Goal: Check status: Check status

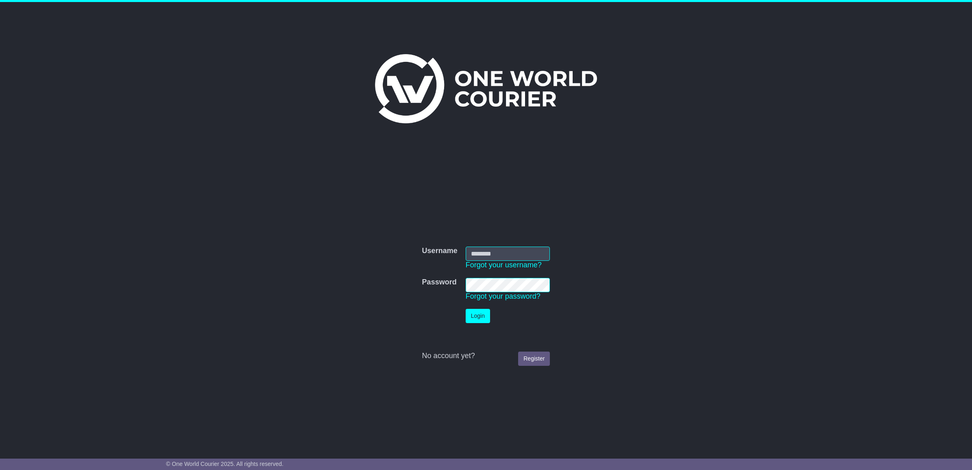
type input "**********"
click at [486, 313] on button "Login" at bounding box center [478, 316] width 24 height 14
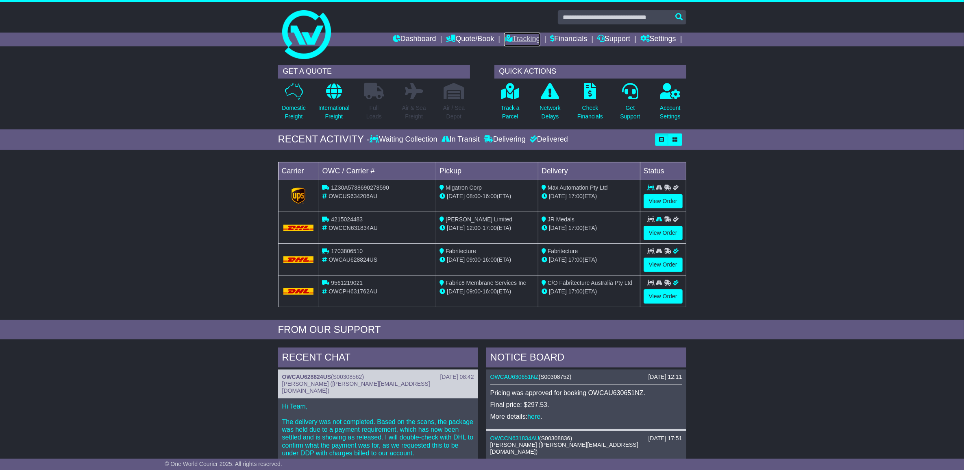
click at [535, 41] on link "Tracking" at bounding box center [522, 40] width 36 height 14
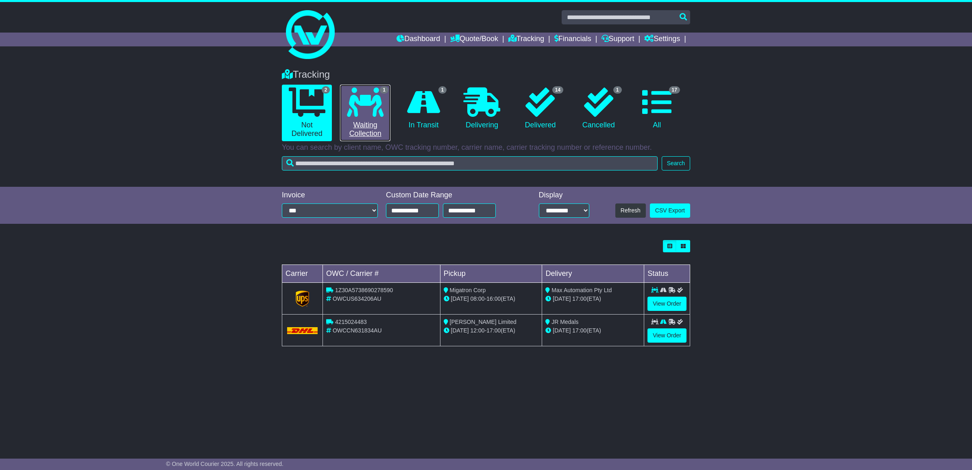
click at [371, 119] on link "1 Waiting Collection" at bounding box center [365, 113] width 50 height 57
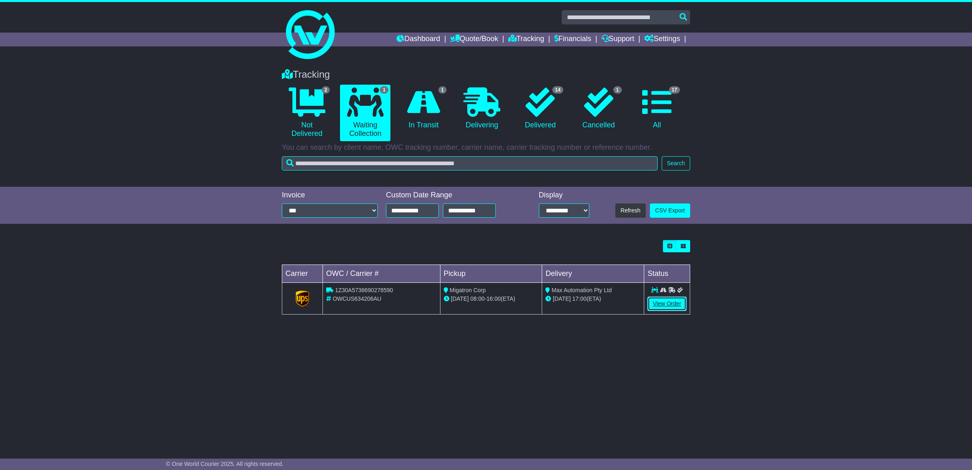
click at [669, 303] on link "View Order" at bounding box center [666, 303] width 39 height 14
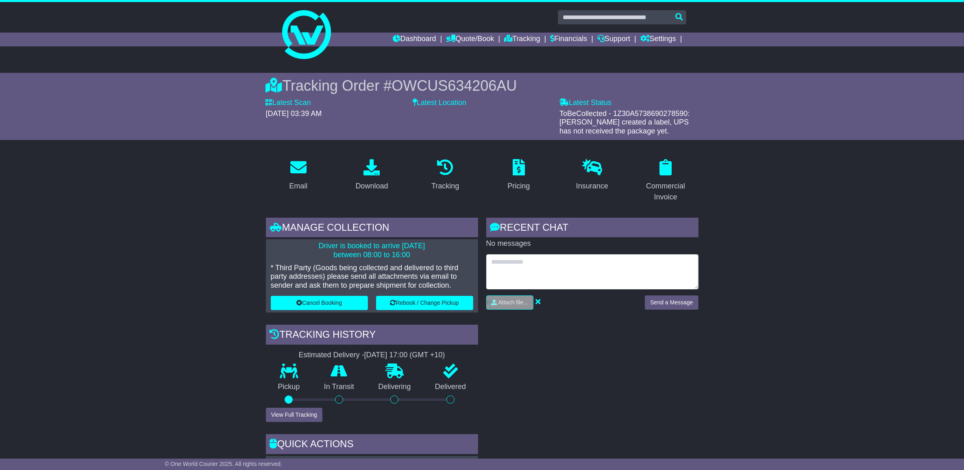
click at [540, 272] on textarea at bounding box center [592, 271] width 212 height 35
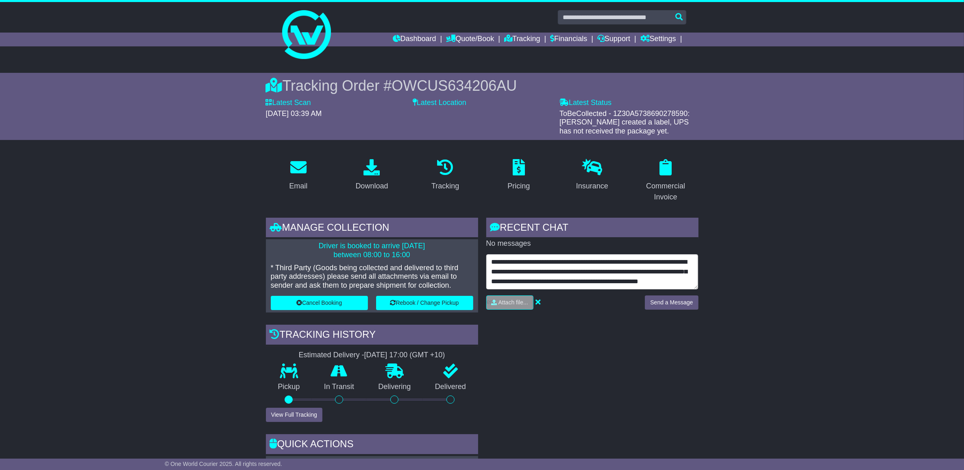
scroll to position [35, 0]
type textarea "**********"
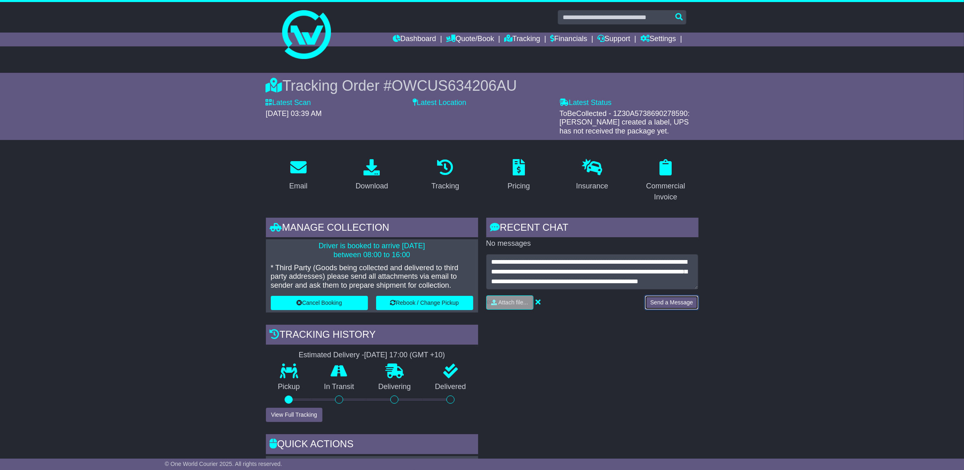
click at [667, 300] on button "Send a Message" at bounding box center [671, 302] width 53 height 14
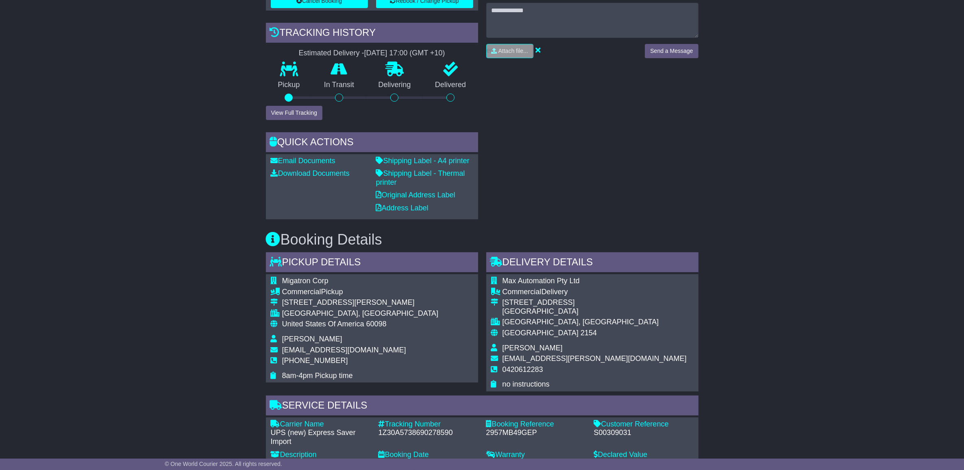
scroll to position [305, 0]
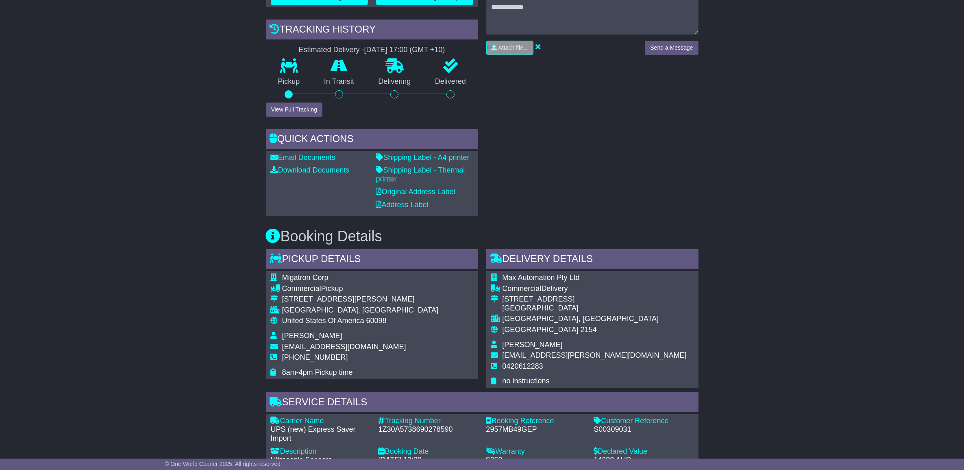
drag, startPoint x: 389, startPoint y: 298, endPoint x: 353, endPoint y: 298, distance: 36.6
click at [353, 299] on div "935 Dieckman Street, Woodstock" at bounding box center [360, 299] width 157 height 9
drag, startPoint x: 353, startPoint y: 298, endPoint x: 367, endPoint y: 295, distance: 15.0
click at [367, 295] on div "935 Dieckman Street, Woodstock" at bounding box center [360, 299] width 157 height 9
drag, startPoint x: 356, startPoint y: 298, endPoint x: 394, endPoint y: 298, distance: 38.6
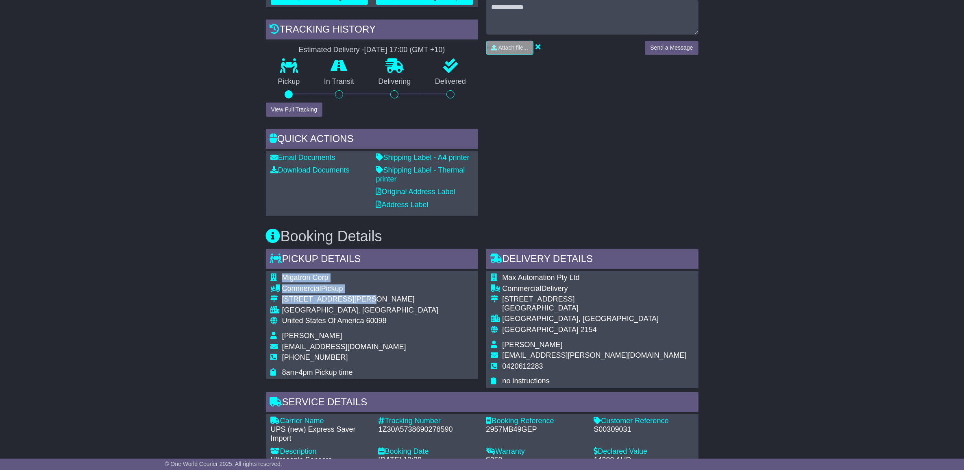
click at [394, 298] on div "Migatron Corp Commercial Pickup 935 Dieckman Street, Woodstock BULL VALLEY, IL …" at bounding box center [372, 325] width 212 height 108
drag, startPoint x: 394, startPoint y: 298, endPoint x: 383, endPoint y: 297, distance: 11.4
click at [383, 297] on div "935 Dieckman Street, Woodstock" at bounding box center [360, 299] width 157 height 9
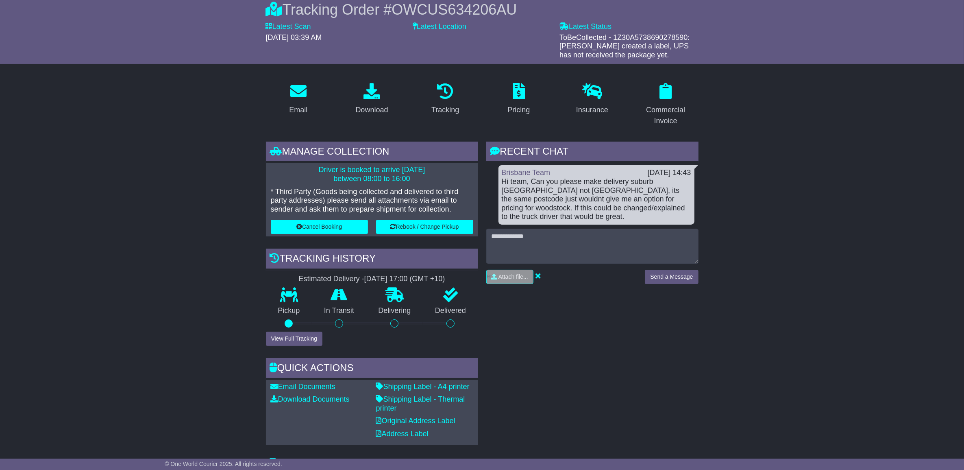
scroll to position [0, 0]
